Goal: Find specific page/section: Find specific page/section

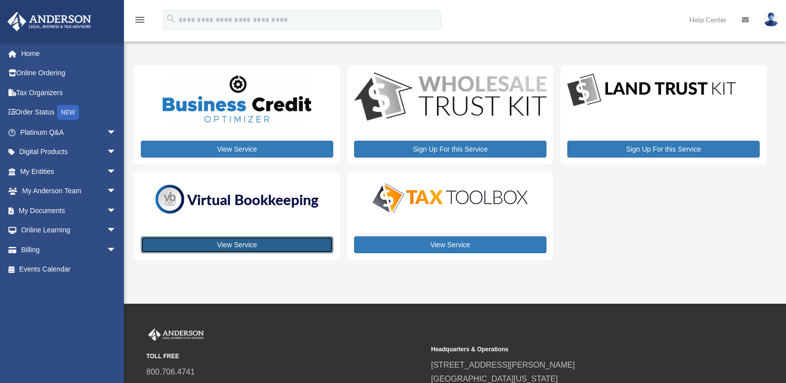
click at [228, 245] on link "View Service" at bounding box center [237, 244] width 192 height 17
click at [240, 242] on link "View Service" at bounding box center [237, 244] width 192 height 17
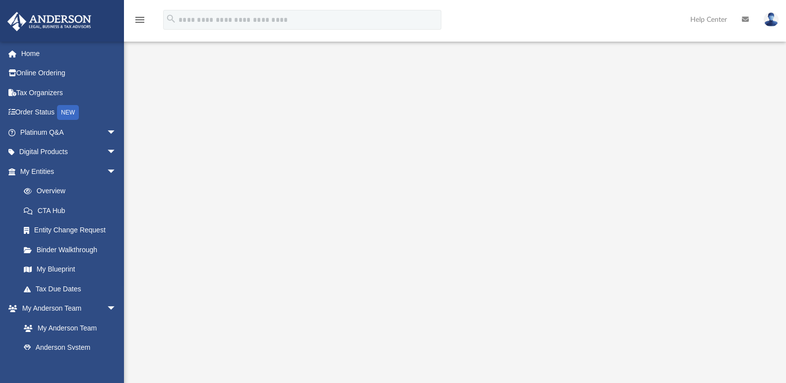
scroll to position [68, 0]
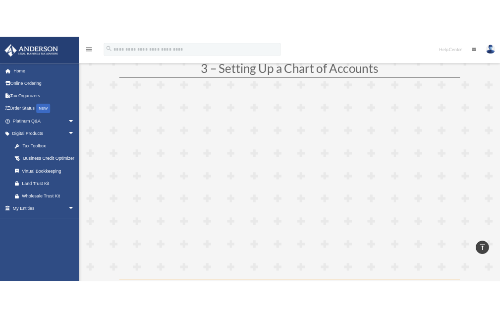
scroll to position [831, 0]
